Goal: Task Accomplishment & Management: Complete application form

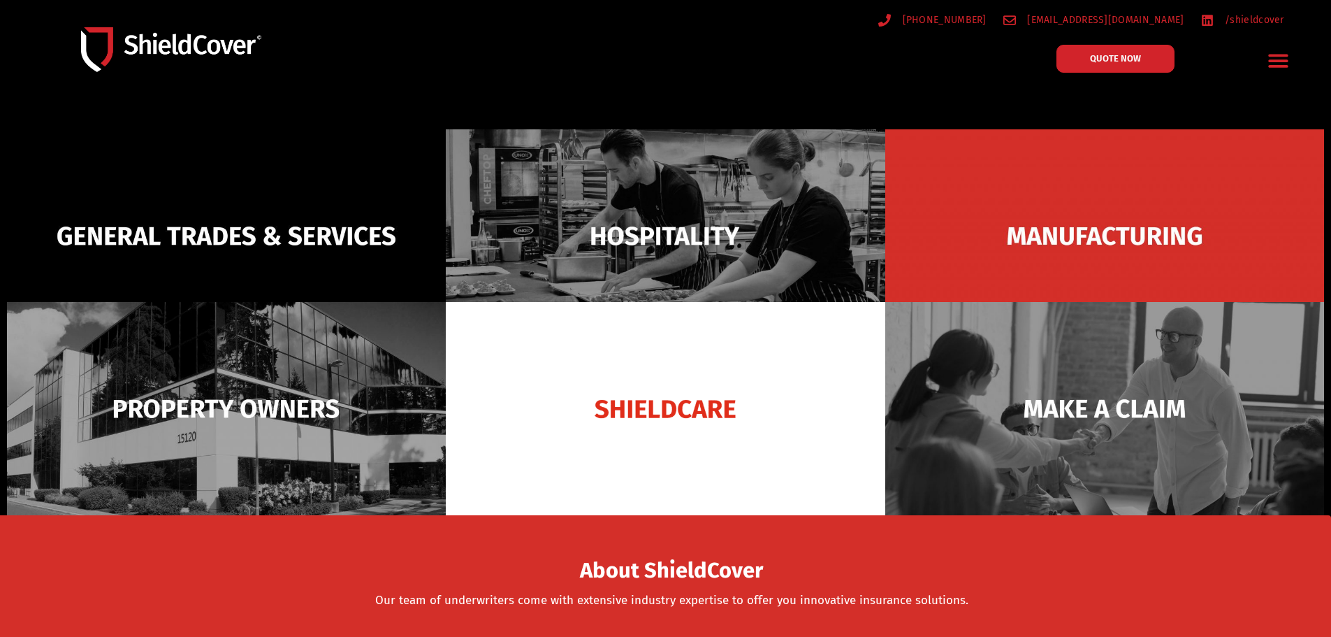
scroll to position [140, 0]
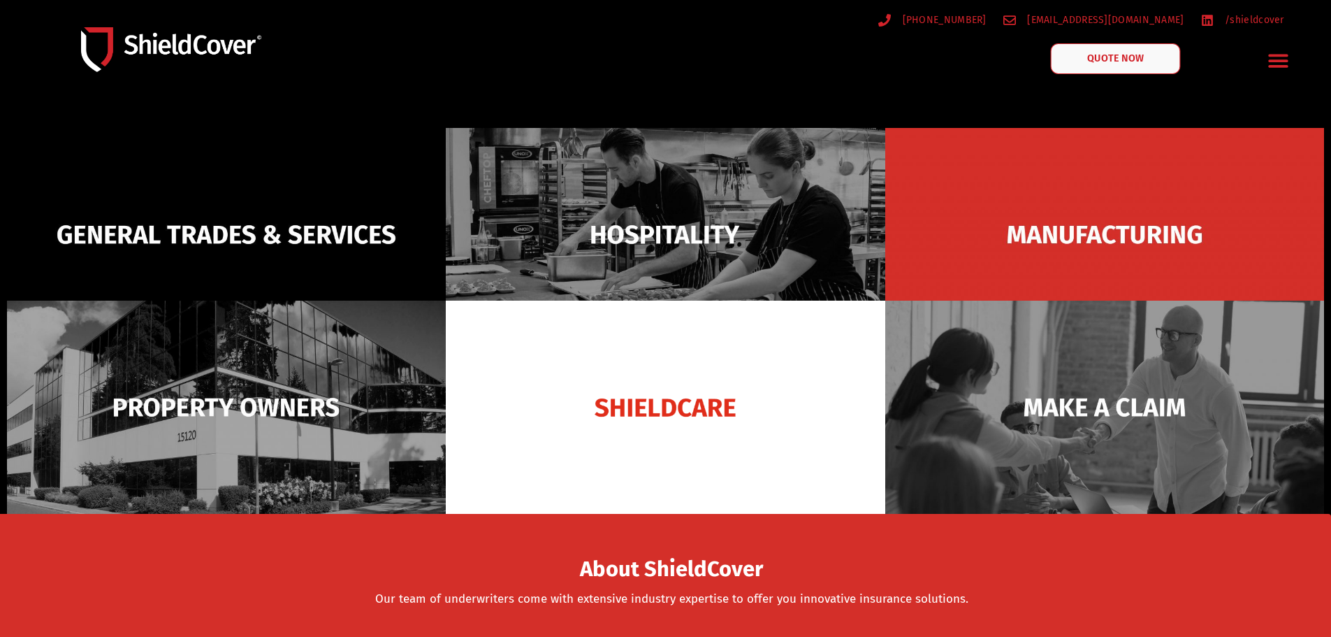
click at [1104, 66] on link "QUOTE NOW" at bounding box center [1115, 58] width 130 height 31
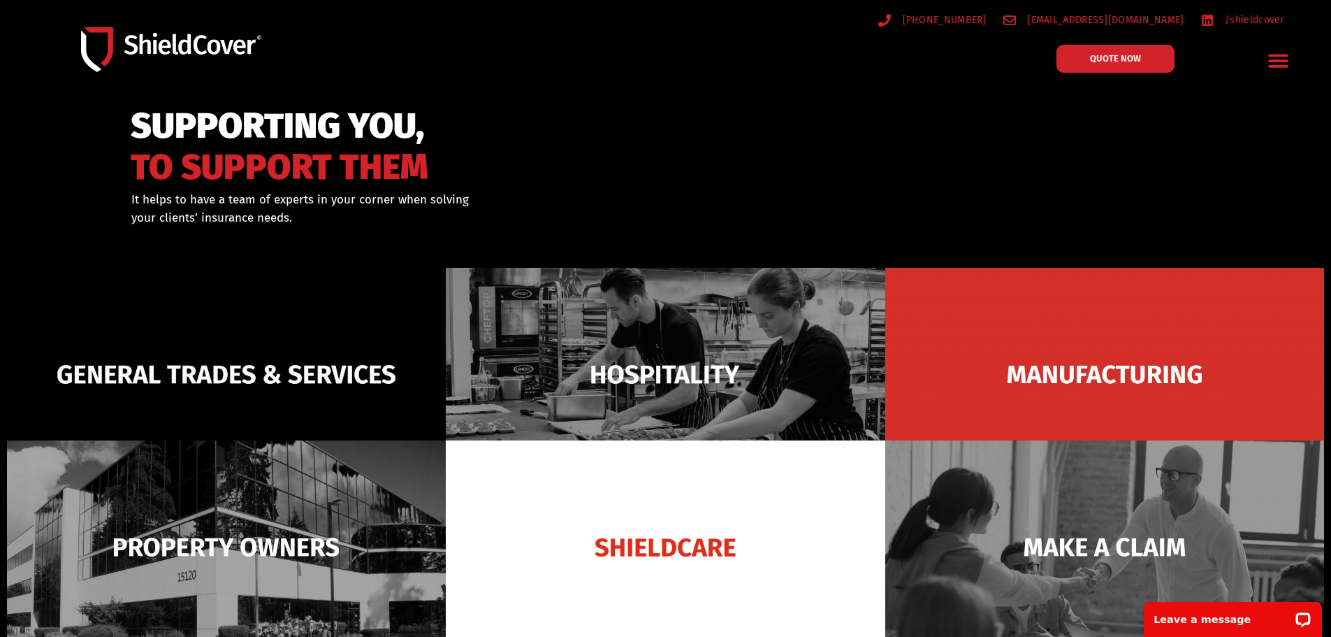
click at [1287, 54] on icon "Menu Toggle" at bounding box center [1279, 60] width 20 height 13
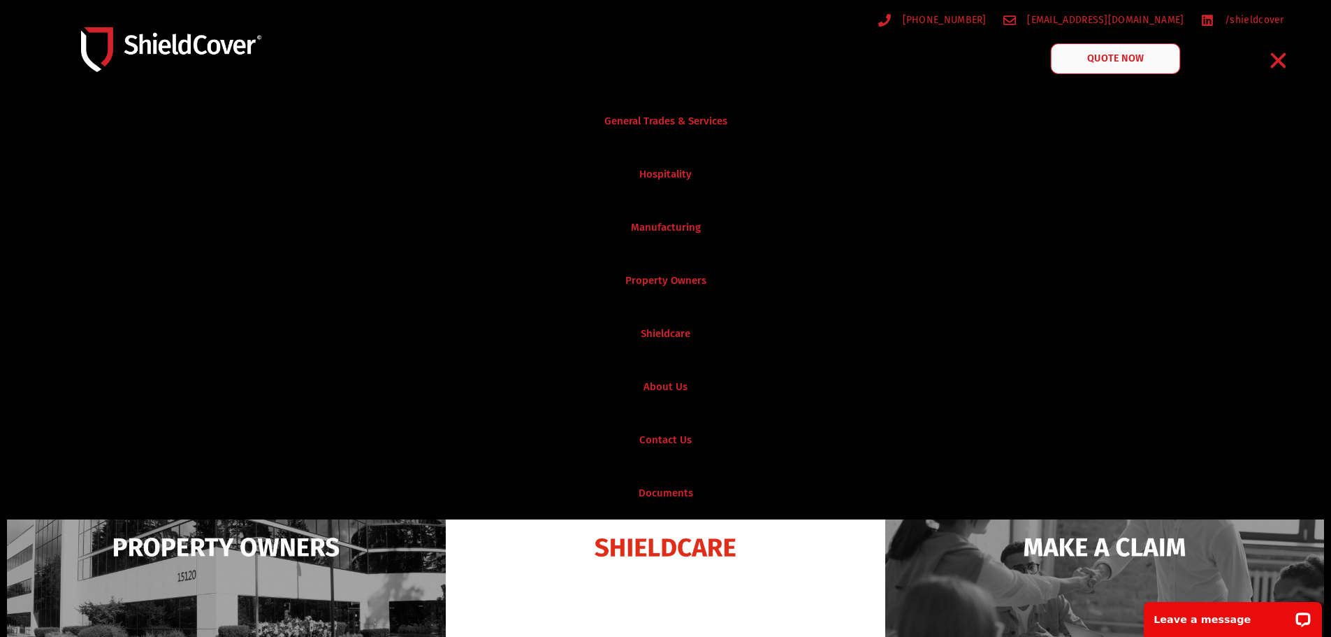
click at [1098, 48] on link "QUOTE NOW" at bounding box center [1115, 58] width 130 height 31
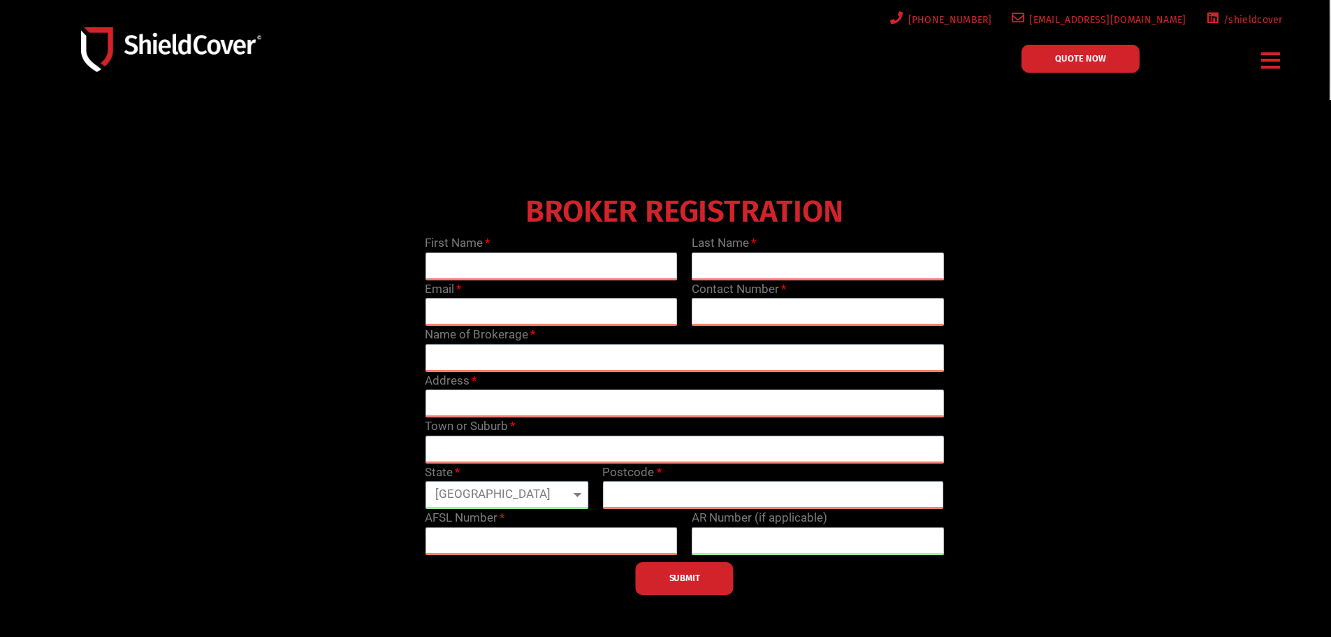
click at [1177, 378] on div "BROKER REGISTRATION First Name Last Name Email Contact Number Name of Brokerage…" at bounding box center [685, 391] width 1066 height 405
drag, startPoint x: 598, startPoint y: 270, endPoint x: 613, endPoint y: 284, distance: 20.8
click at [598, 272] on input "text" at bounding box center [551, 266] width 253 height 28
type input "Tamaia"
type input "[PERSON_NAME]"
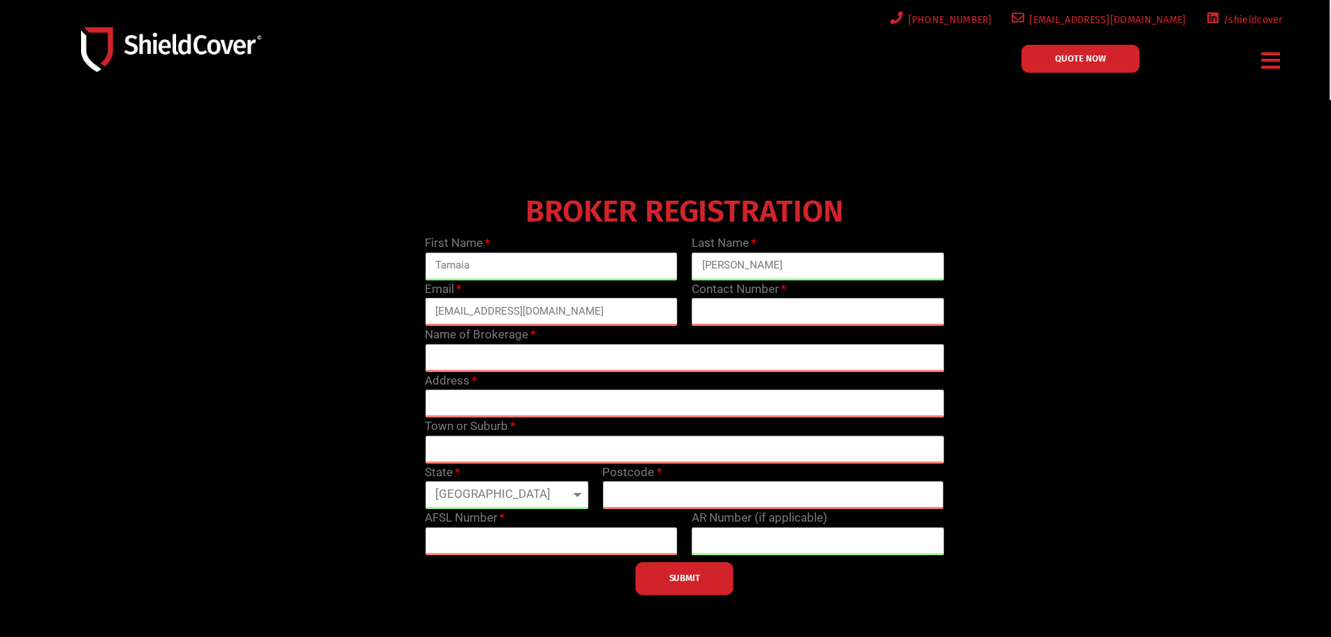
type input "[EMAIL_ADDRESS][DOMAIN_NAME]"
type input "0737108285"
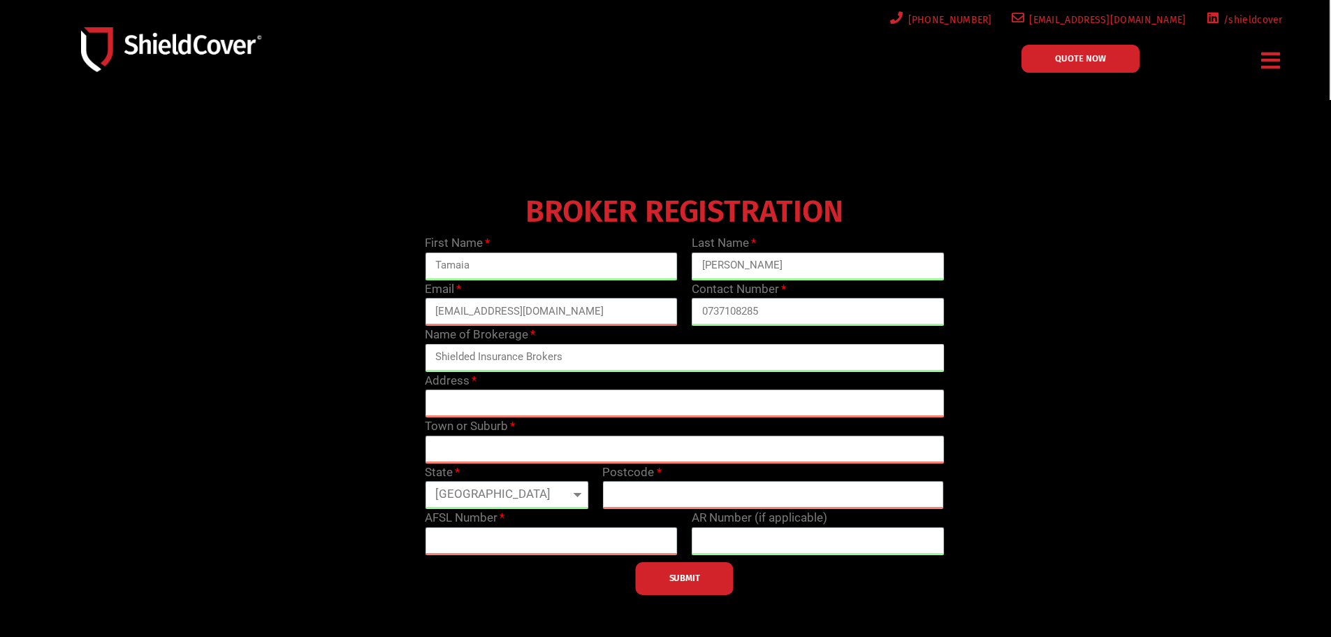
type input "Shielded Insurance Brokers"
click at [465, 405] on input "text" at bounding box center [684, 403] width 519 height 28
paste input "[STREET_ADDRESS]"
drag, startPoint x: 479, startPoint y: 453, endPoint x: 555, endPoint y: 442, distance: 77.6
click at [480, 453] on input "text" at bounding box center [684, 449] width 519 height 28
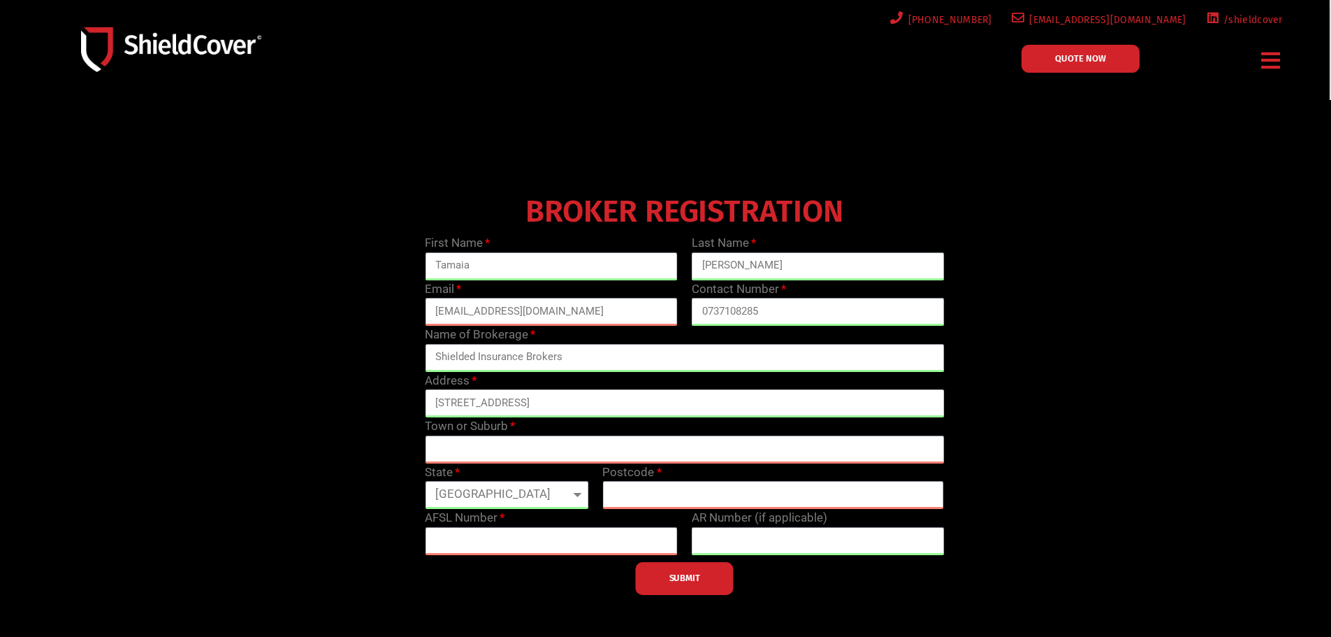
drag, startPoint x: 549, startPoint y: 402, endPoint x: 486, endPoint y: 400, distance: 62.9
click at [486, 400] on input "[STREET_ADDRESS]" at bounding box center [684, 403] width 519 height 28
click at [486, 401] on input "[STREET_ADDRESS]" at bounding box center [684, 403] width 519 height 28
click at [544, 402] on input "[STREET_ADDRESS]" at bounding box center [684, 403] width 519 height 28
drag, startPoint x: 547, startPoint y: 402, endPoint x: 480, endPoint y: 395, distance: 67.4
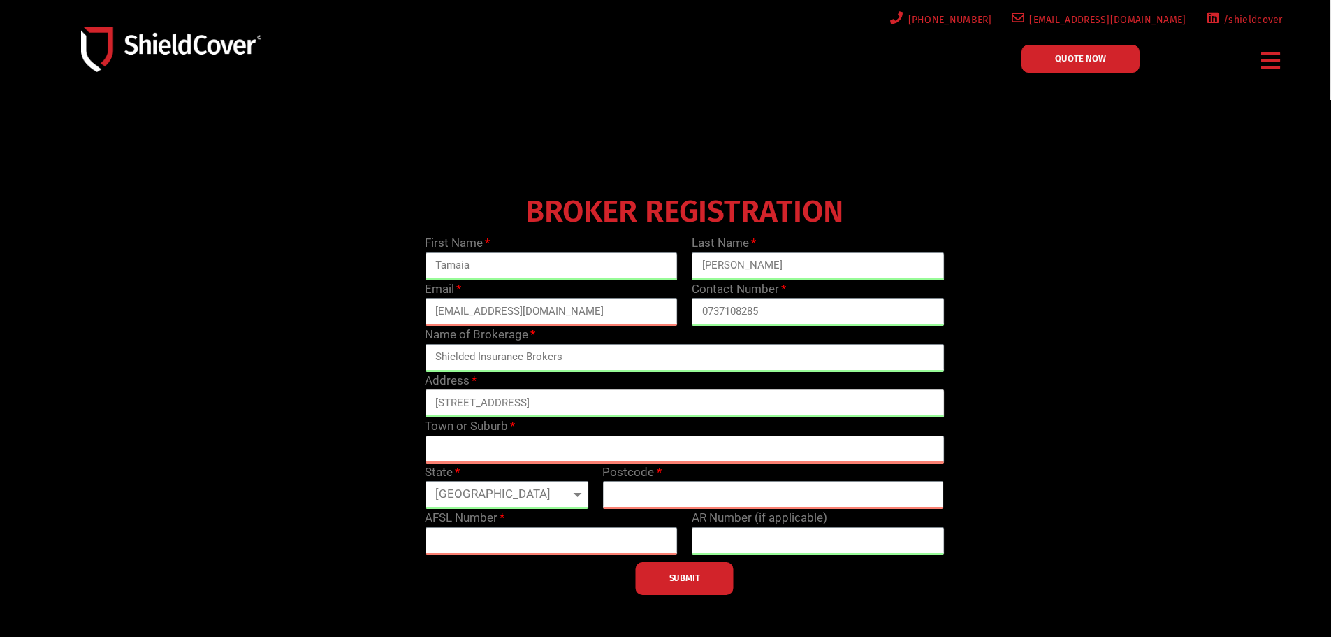
click at [480, 395] on input "[STREET_ADDRESS]" at bounding box center [684, 403] width 519 height 28
type input "[STREET_ADDRESS]"
click at [534, 455] on input "text" at bounding box center [684, 449] width 519 height 28
paste input "Maroochydore"
type input "Maroochydore"
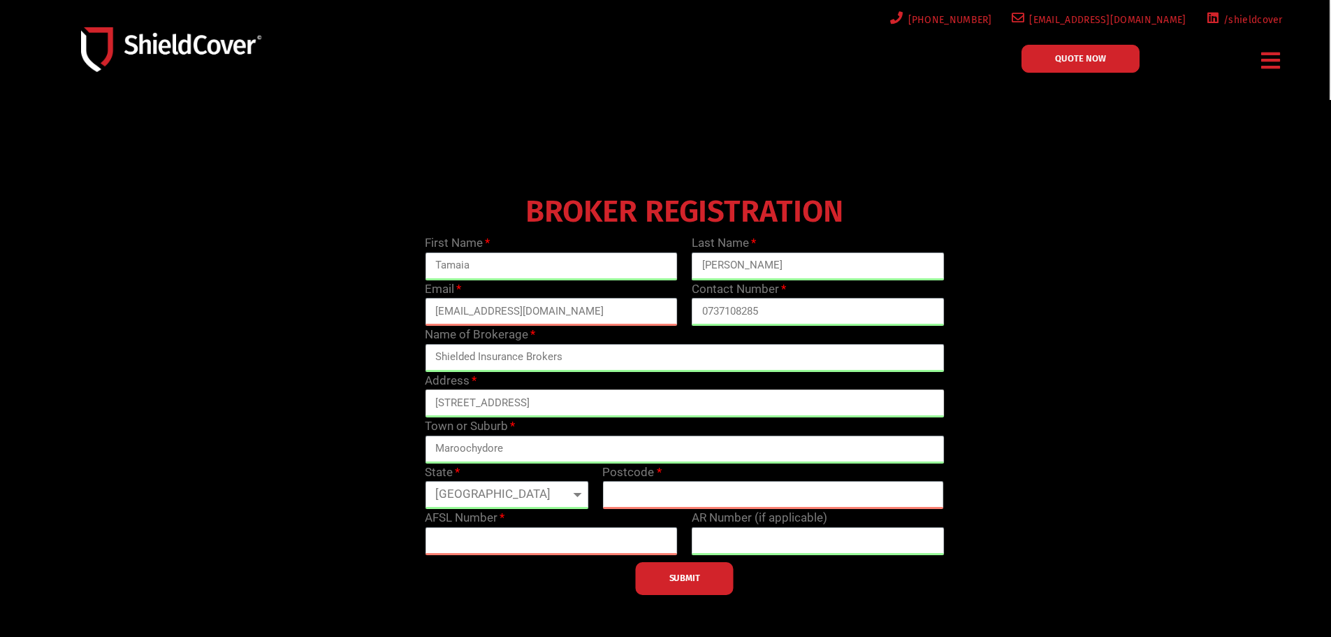
drag, startPoint x: 524, startPoint y: 398, endPoint x: 507, endPoint y: 398, distance: 16.8
click at [507, 398] on input "[STREET_ADDRESS]" at bounding box center [684, 403] width 519 height 28
type input "[GEOGRAPHIC_DATA]"
type input "4558"
drag, startPoint x: 510, startPoint y: 403, endPoint x: 480, endPoint y: 397, distance: 30.7
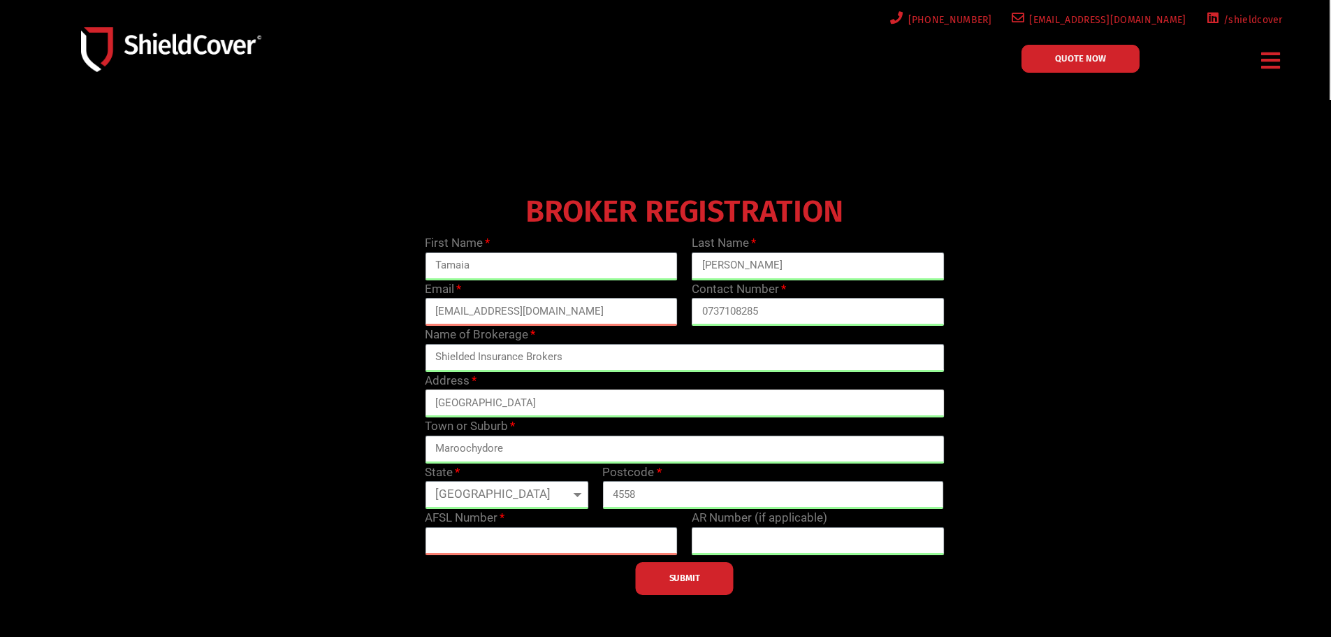
click at [480, 397] on input "[GEOGRAPHIC_DATA]" at bounding box center [684, 403] width 519 height 28
type input "First Ave"
click at [494, 540] on input "text" at bounding box center [551, 541] width 253 height 28
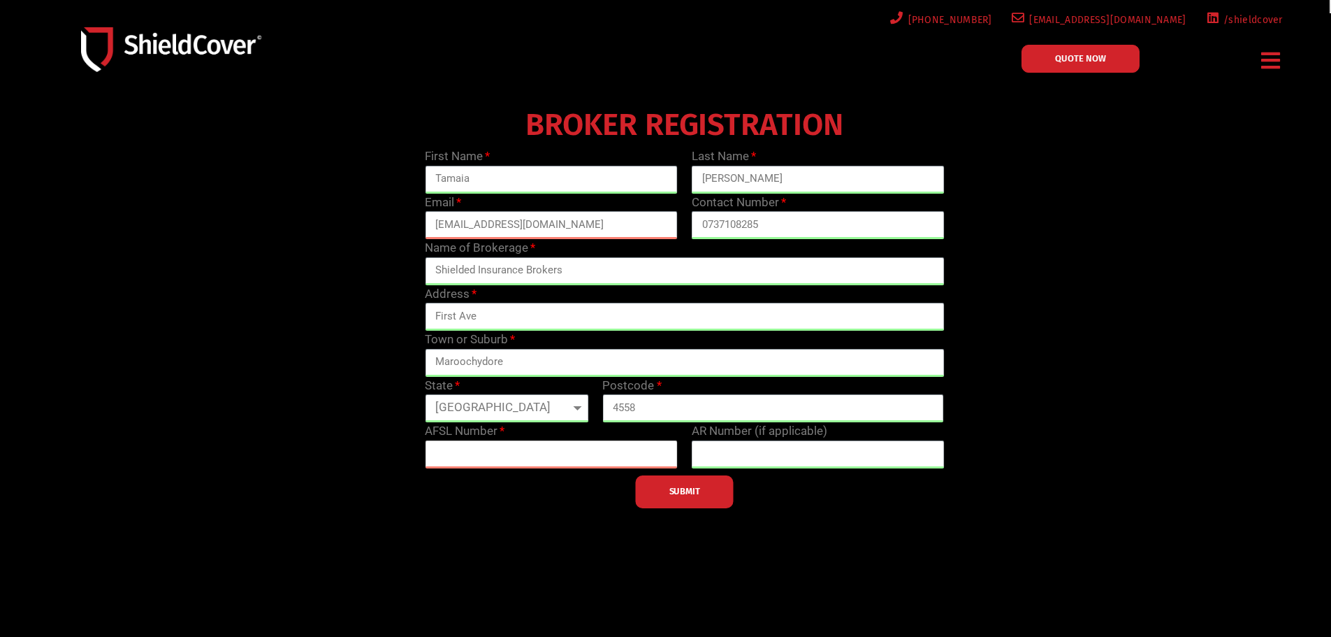
scroll to position [70, 0]
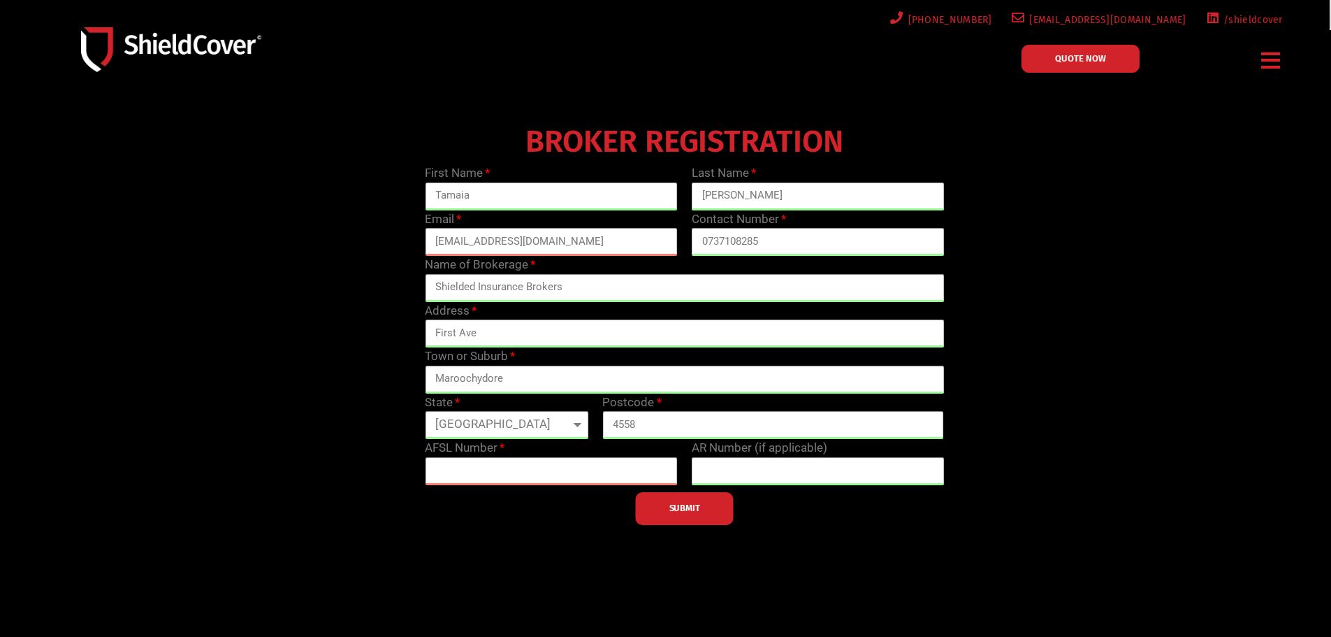
drag, startPoint x: 1193, startPoint y: 421, endPoint x: 953, endPoint y: 437, distance: 240.9
click at [1194, 421] on div "BROKER REGISTRATION First Name [PERSON_NAME] Last Name [PERSON_NAME] Email [EMA…" at bounding box center [685, 321] width 1066 height 405
click at [521, 446] on div "AFSL Number" at bounding box center [551, 462] width 267 height 46
click at [490, 475] on input "text" at bounding box center [551, 471] width 253 height 28
click at [524, 490] on div "SUBMIT" at bounding box center [684, 505] width 533 height 40
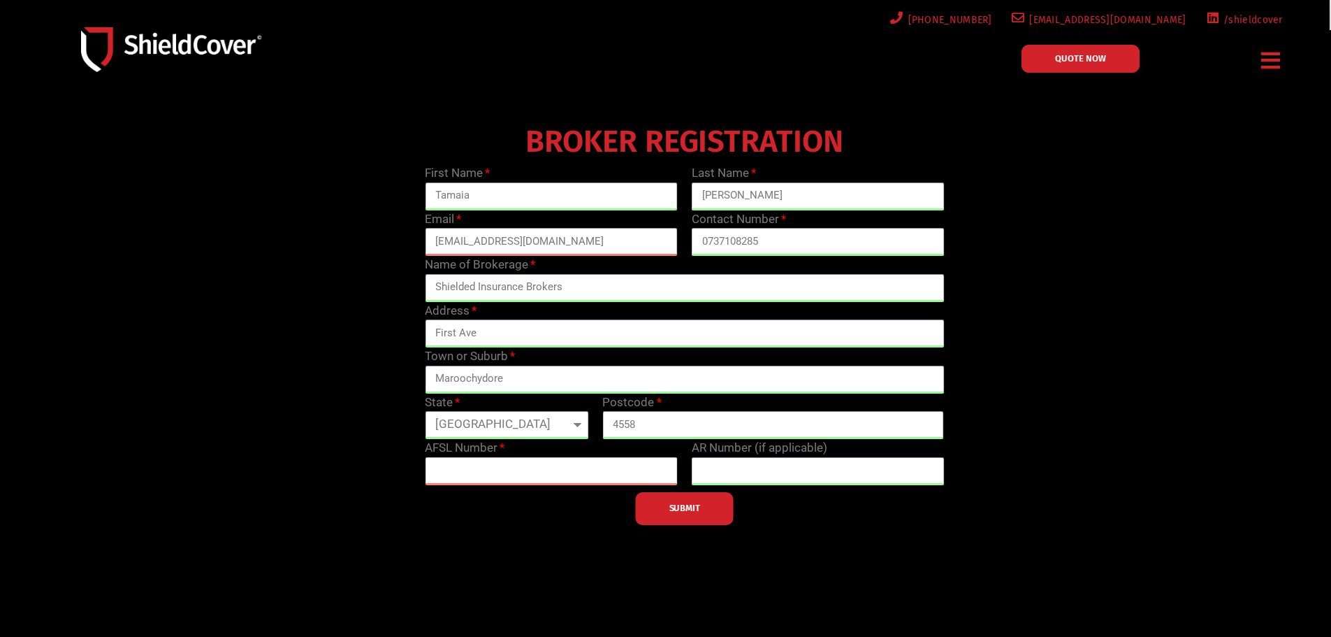
click at [525, 475] on input "text" at bounding box center [551, 471] width 253 height 28
click at [482, 461] on input "text" at bounding box center [551, 471] width 253 height 28
type input "3"
click at [505, 479] on input "text" at bounding box center [551, 471] width 253 height 28
type input "233750"
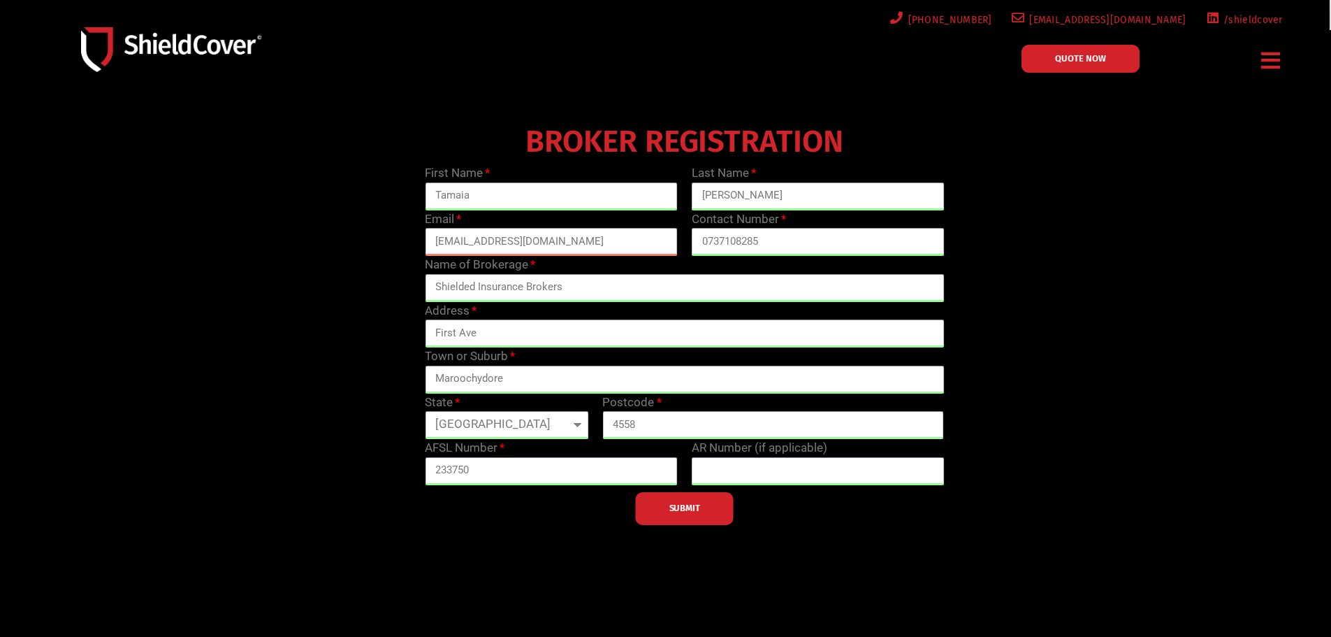
click at [1235, 421] on div at bounding box center [665, 331] width 1331 height 602
click at [694, 516] on button "SUBMIT" at bounding box center [685, 508] width 98 height 33
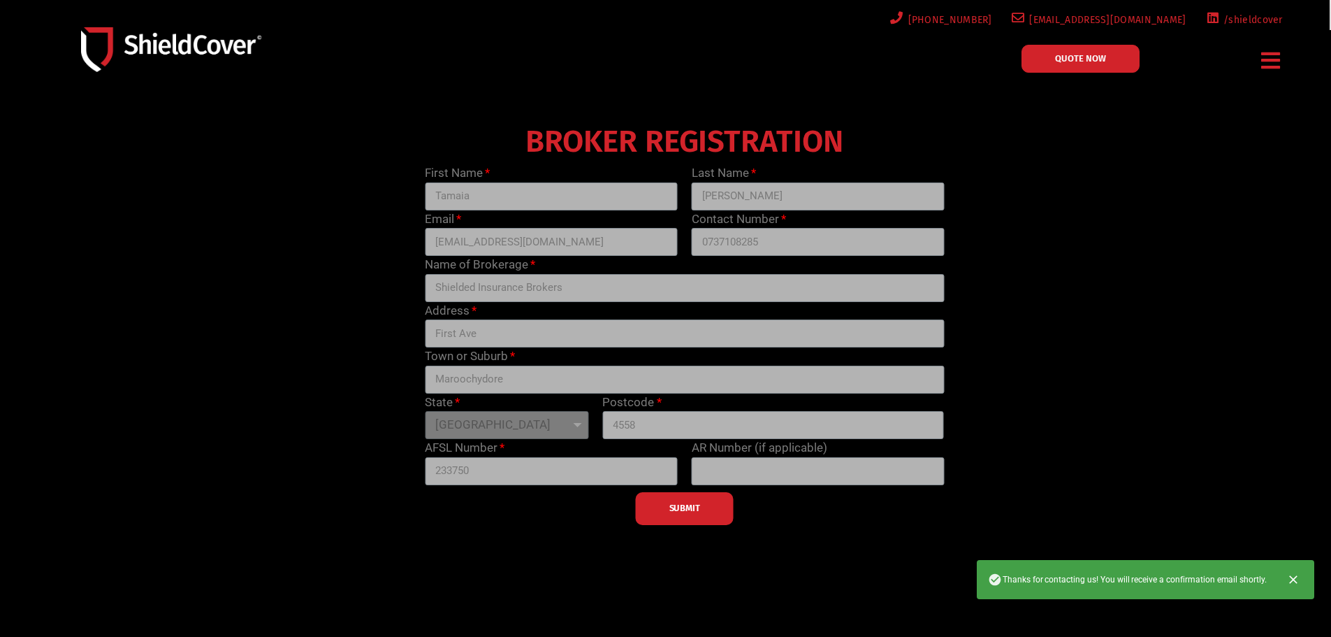
click at [1164, 327] on div "BROKER REGISTRATION First Name [PERSON_NAME] Last Name [PERSON_NAME] Email [EMA…" at bounding box center [685, 321] width 1066 height 405
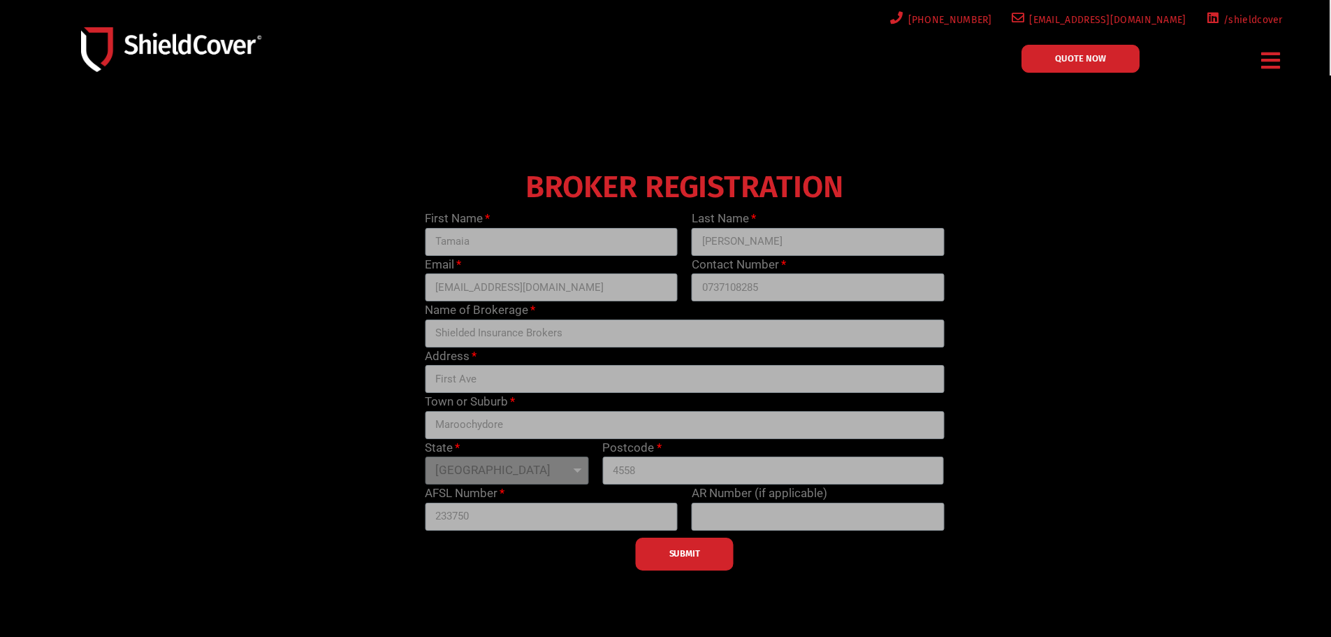
scroll to position [0, 0]
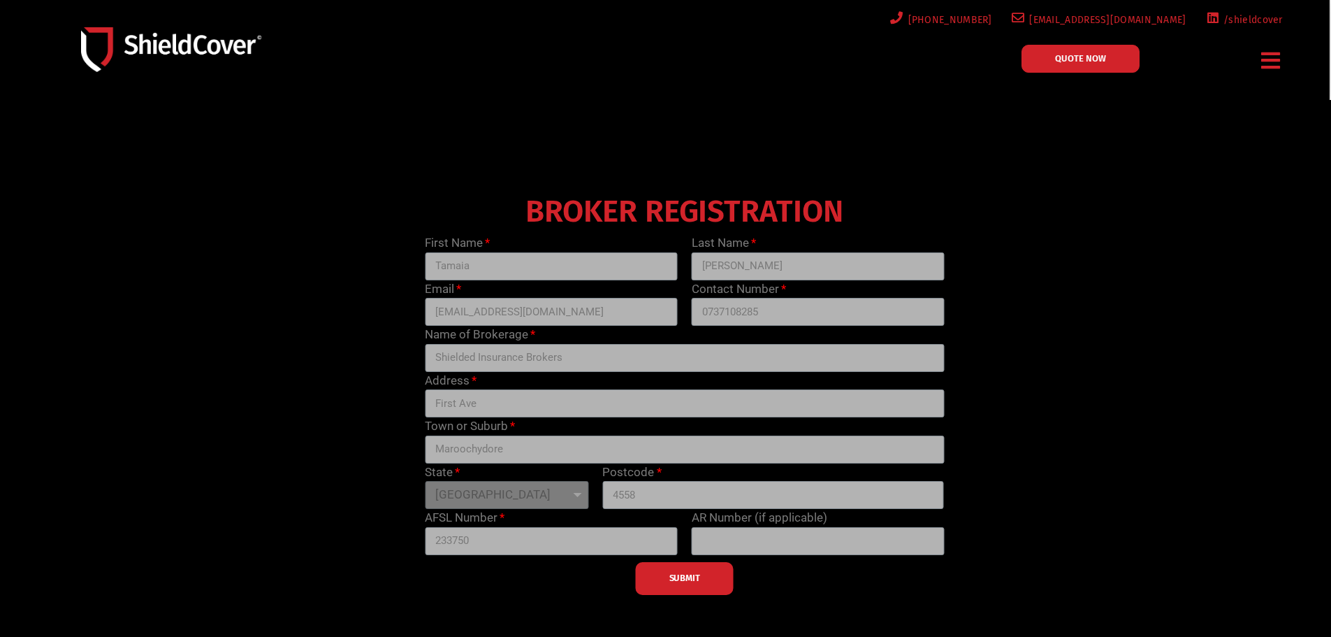
drag, startPoint x: 1170, startPoint y: 439, endPoint x: 1188, endPoint y: 435, distance: 18.6
click at [1170, 444] on div "BROKER REGISTRATION First Name [PERSON_NAME] Last Name [PERSON_NAME] Email [EMA…" at bounding box center [685, 391] width 1066 height 405
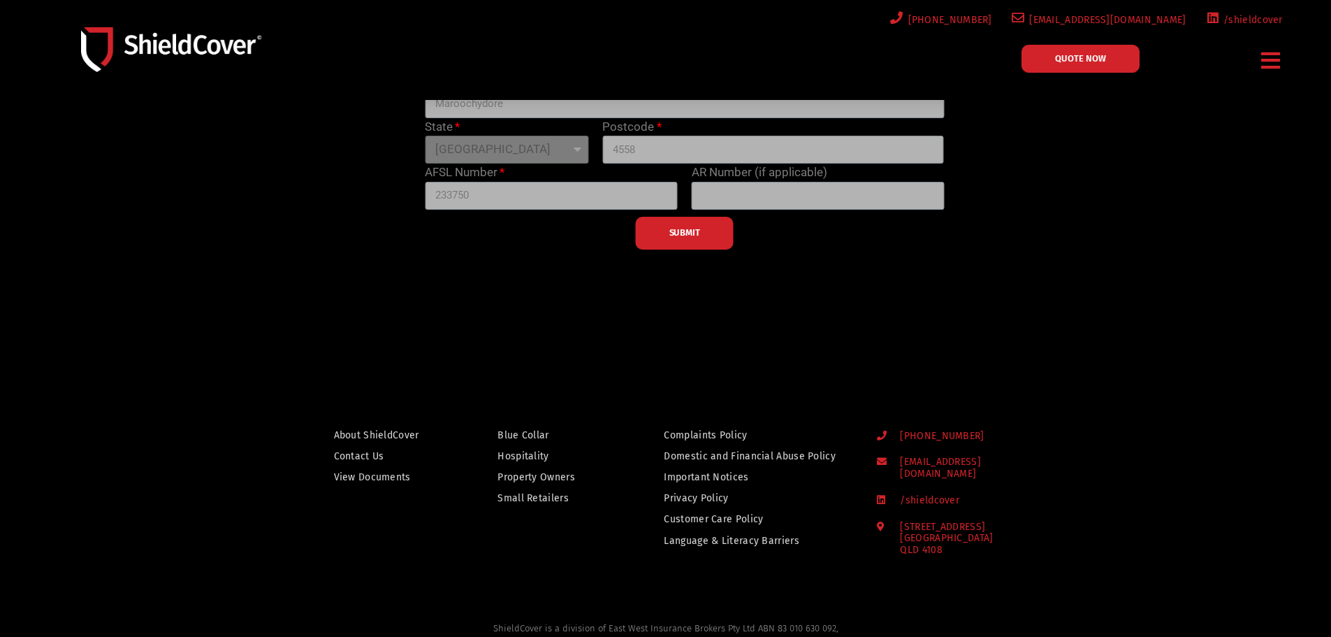
scroll to position [349, 0]
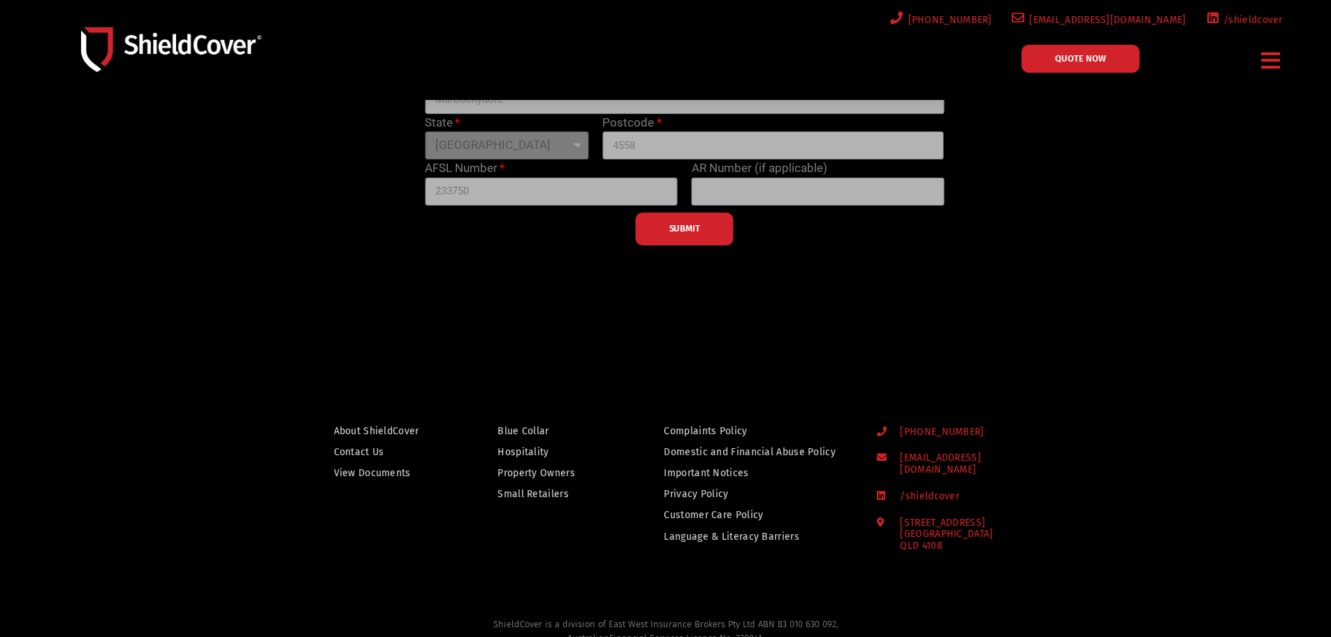
click at [667, 225] on div "SUBMIT" at bounding box center [684, 225] width 533 height 40
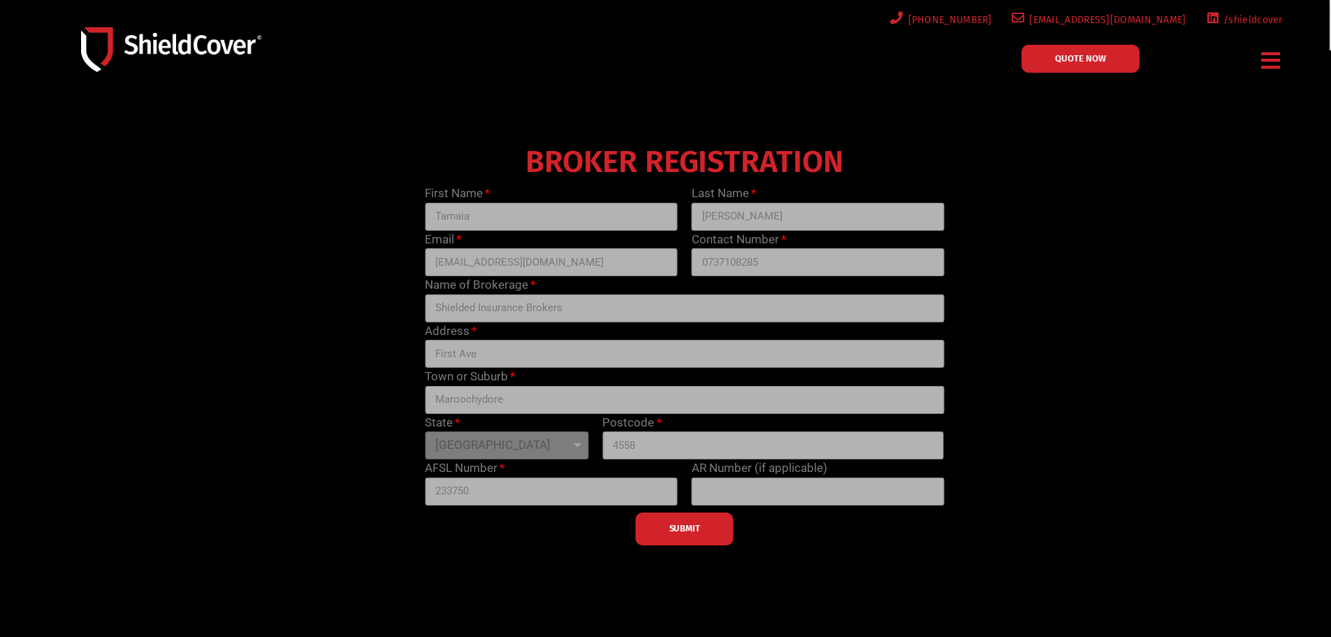
scroll to position [0, 0]
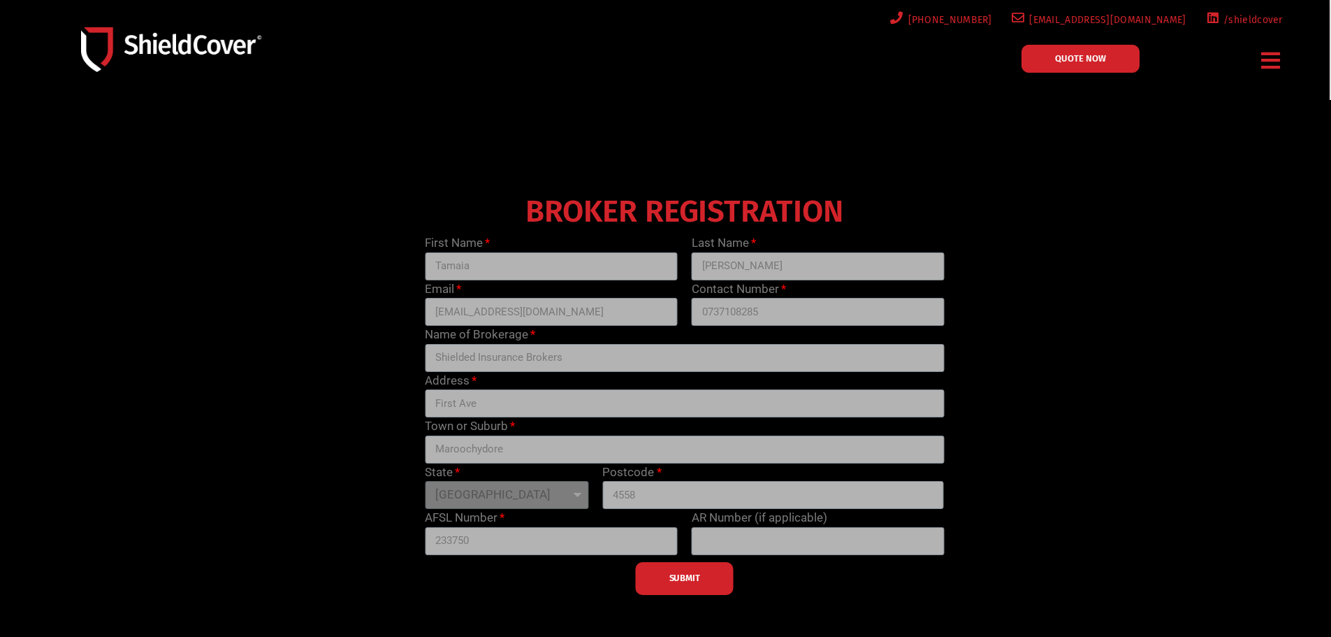
click at [441, 473] on div "First Name [PERSON_NAME] Last Name [PERSON_NAME] Email [EMAIL_ADDRESS][DOMAIN_N…" at bounding box center [684, 414] width 533 height 361
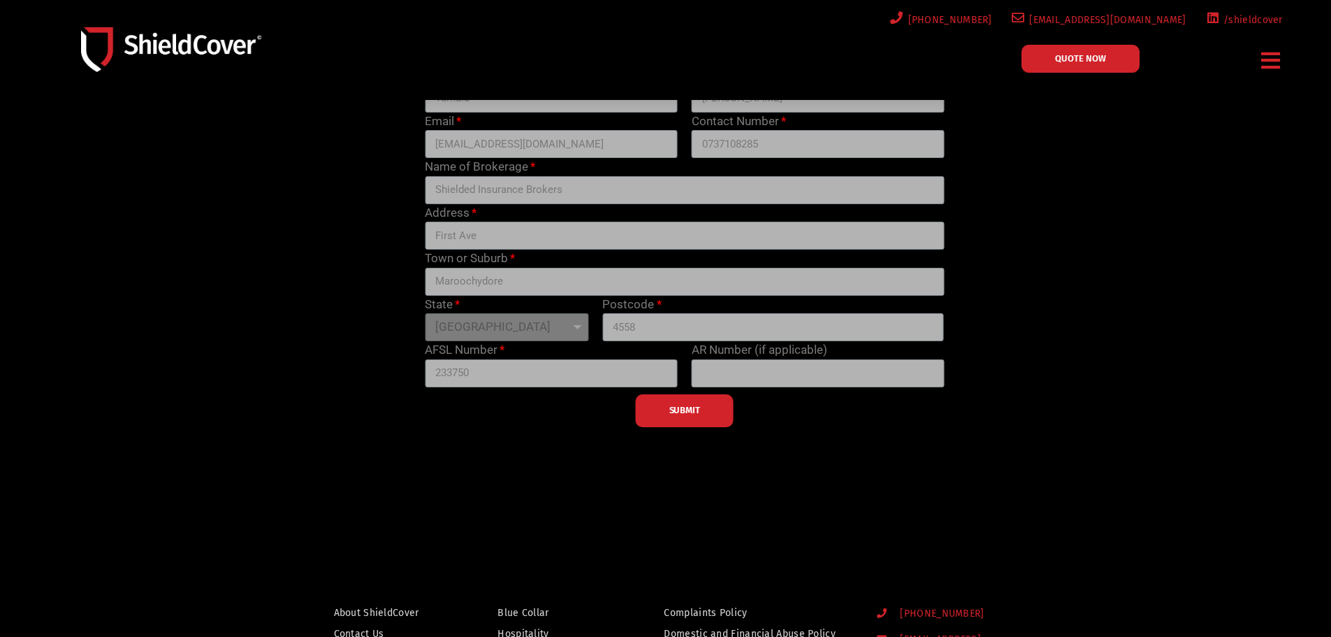
scroll to position [210, 0]
